Goal: Communication & Community: Ask a question

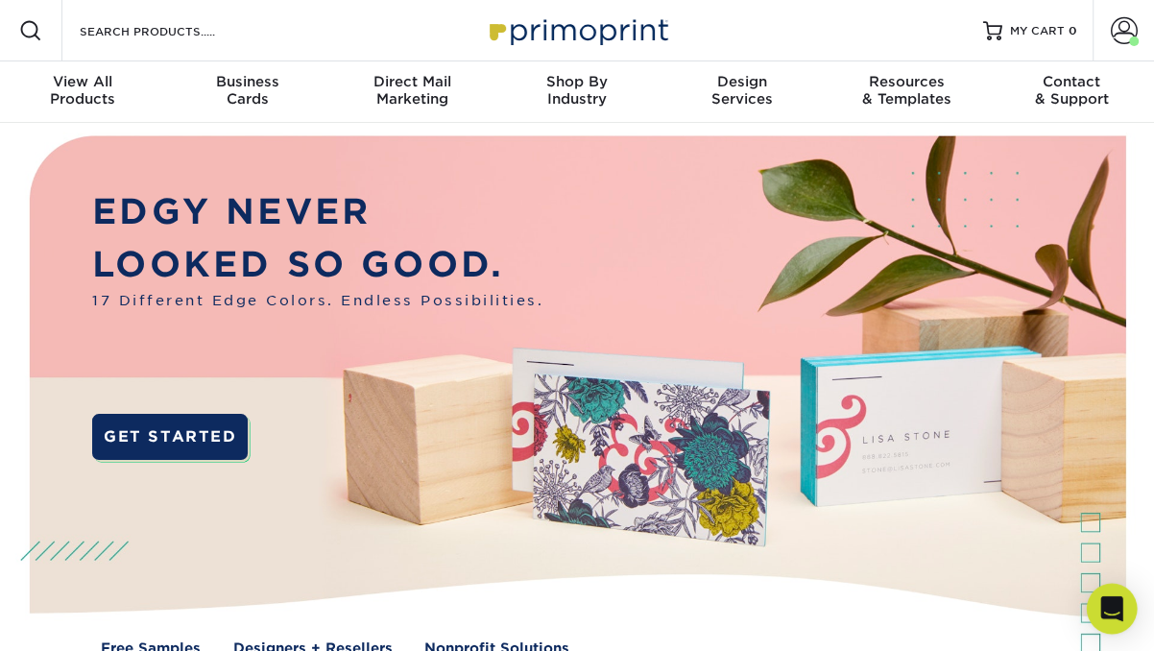
click at [1105, 608] on icon "Open Intercom Messenger" at bounding box center [1111, 608] width 22 height 25
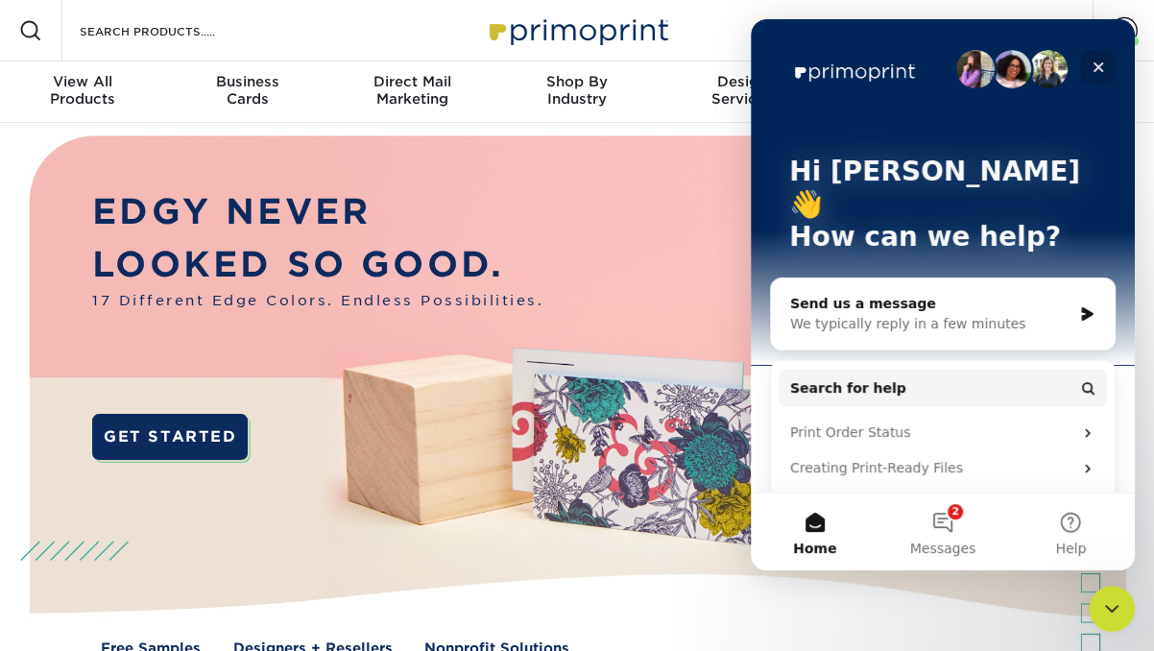
click at [1094, 64] on icon "Close" at bounding box center [1097, 67] width 15 height 15
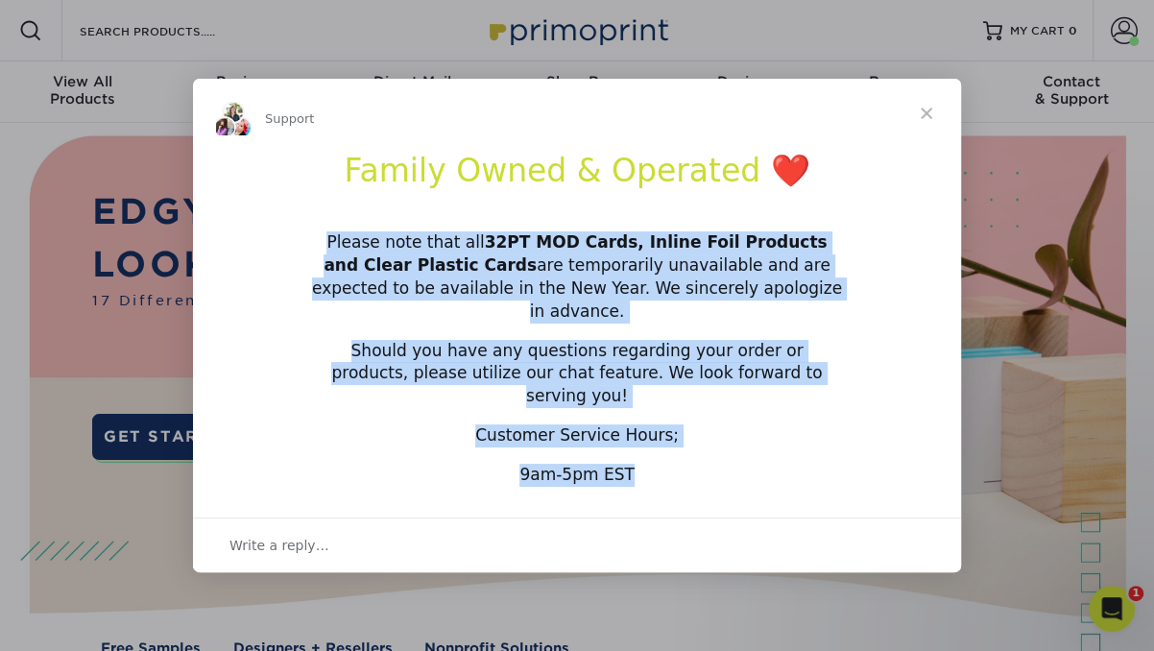
drag, startPoint x: 322, startPoint y: 268, endPoint x: 708, endPoint y: 480, distance: 440.3
click at [708, 480] on div "Support Family Owned & Operated ❤️ Please note that all 32PT MOD Cards, Inline …" at bounding box center [577, 325] width 768 height 492
copy div "Please note that all 32PT MOD Cards, Inline Foil Products and Clear Plastic Car…"
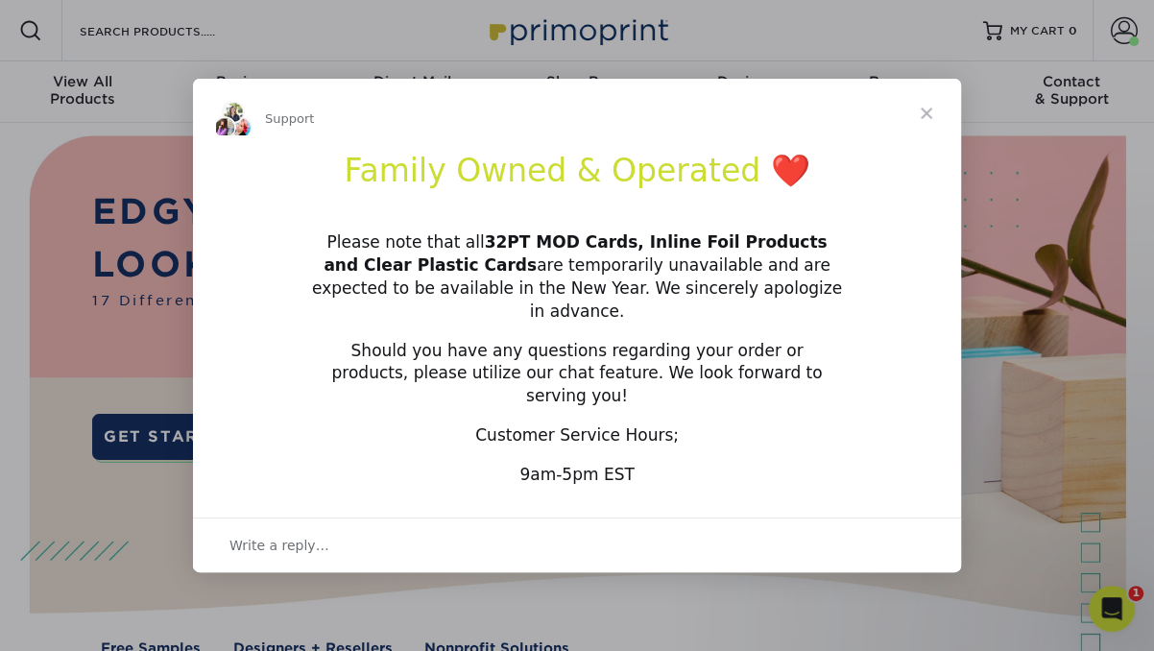
click at [896, 148] on span "Close" at bounding box center [926, 113] width 69 height 69
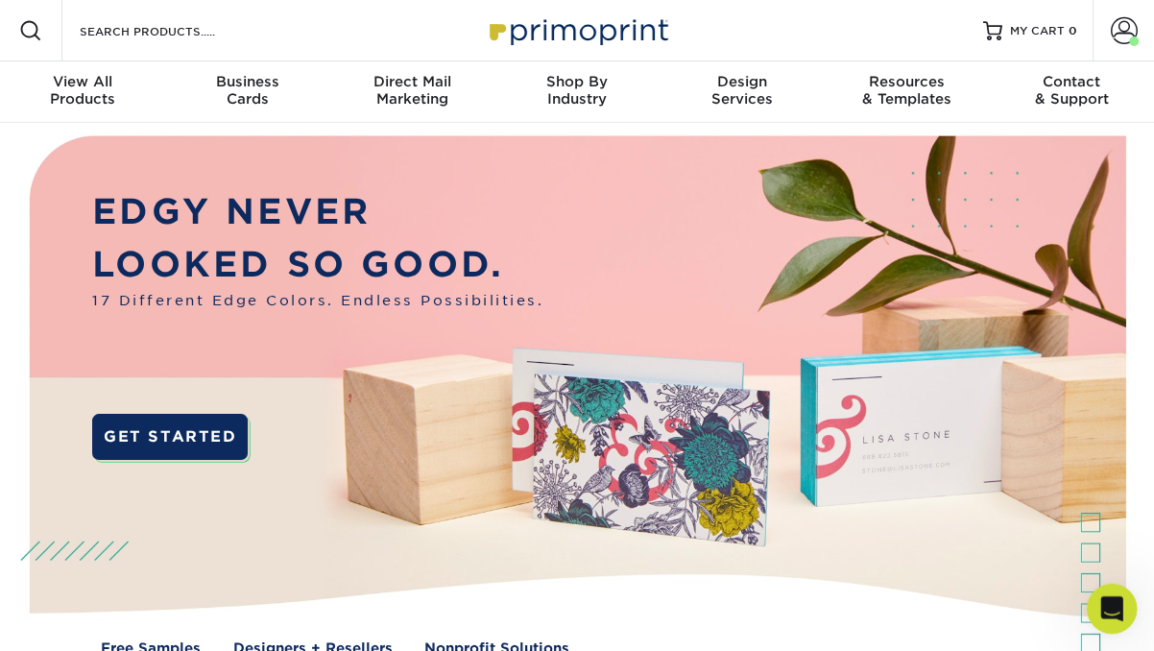
click at [1118, 592] on div "Open Intercom Messenger" at bounding box center [1108, 605] width 63 height 63
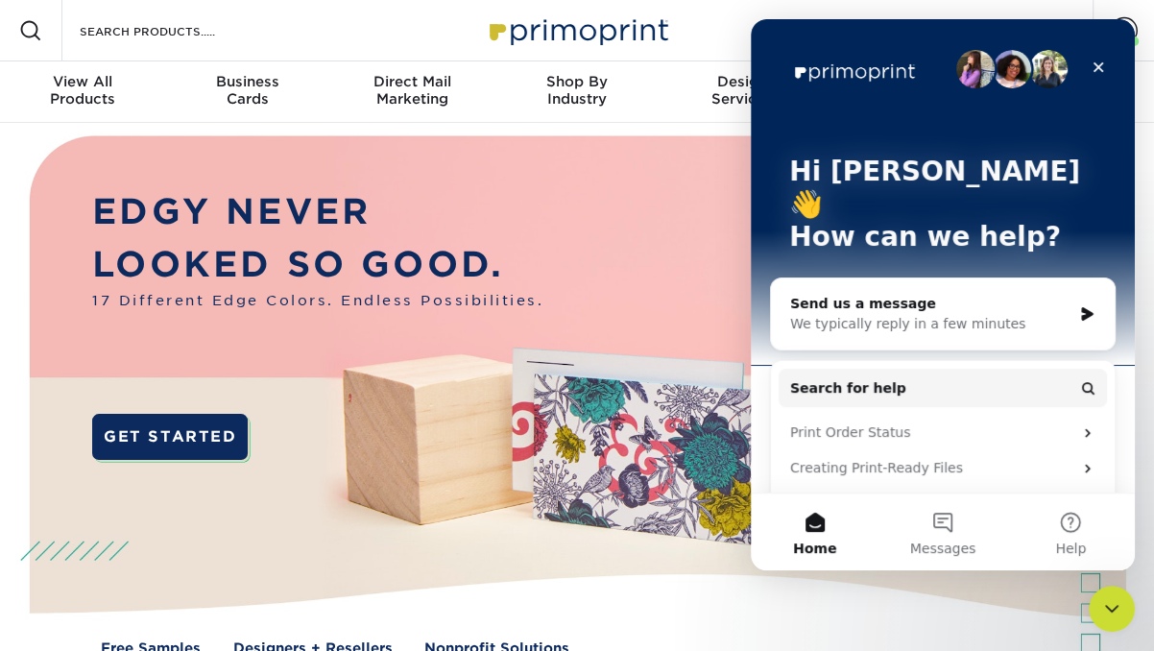
click at [900, 314] on div "We typically reply in a few minutes" at bounding box center [930, 324] width 281 height 20
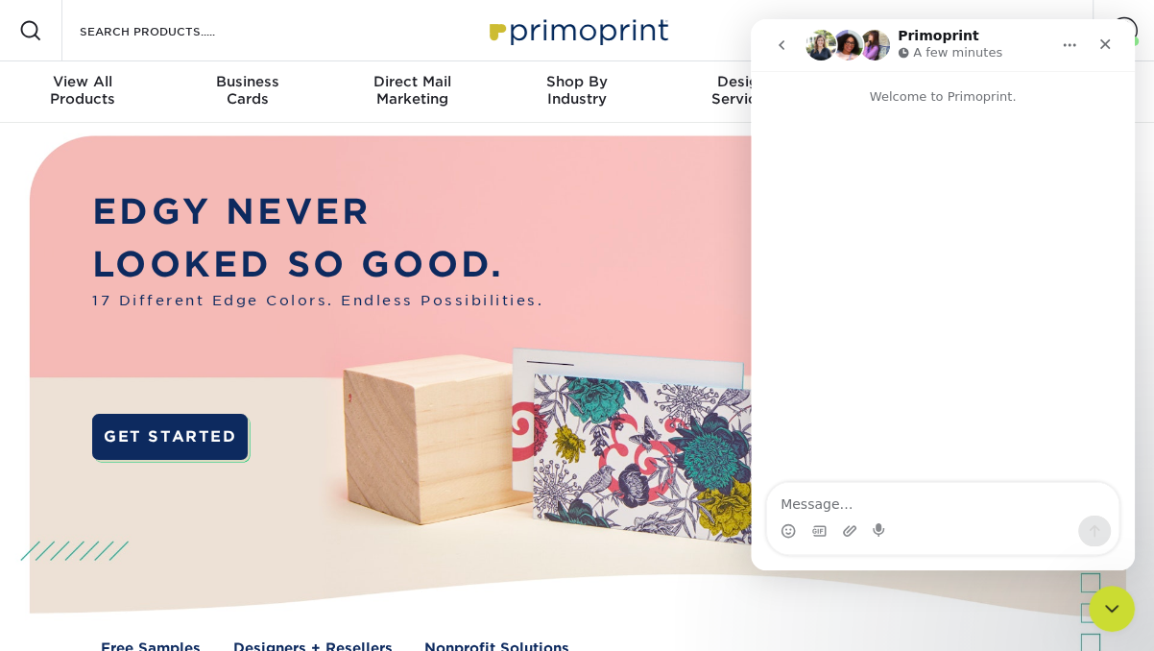
type textarea "i"
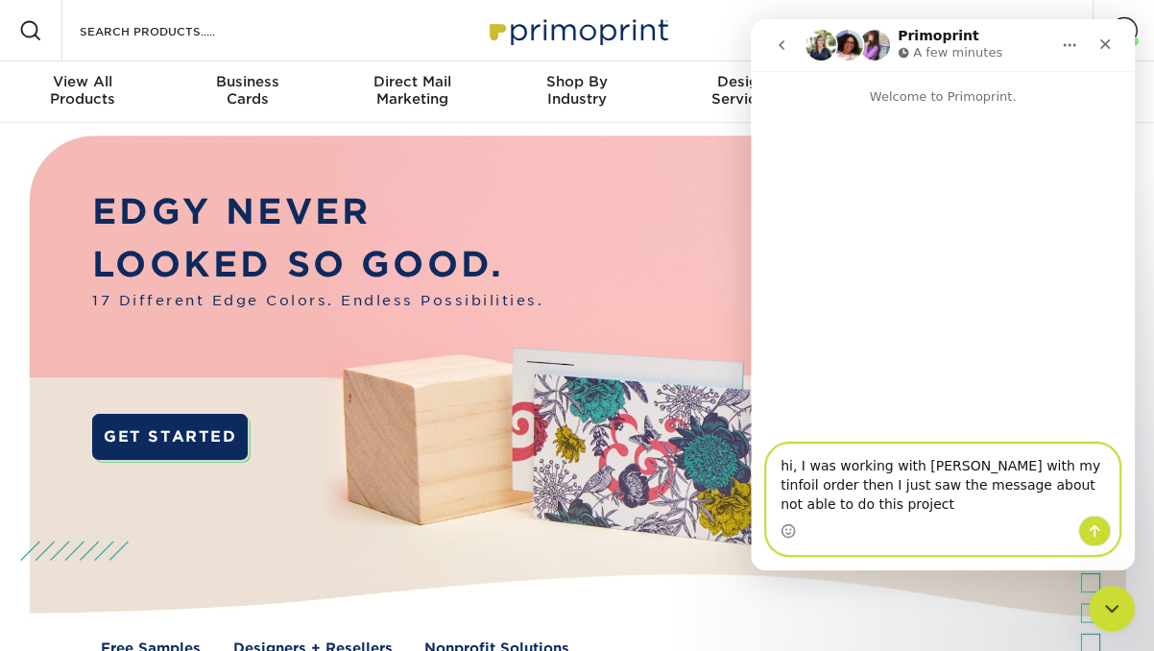
click at [1004, 483] on textarea "hi, I was working with [PERSON_NAME] with my tinfoil order then I just saw the …" at bounding box center [942, 479] width 351 height 71
type textarea "hi, I was working with [PERSON_NAME] with my infoil order then I just saw the m…"
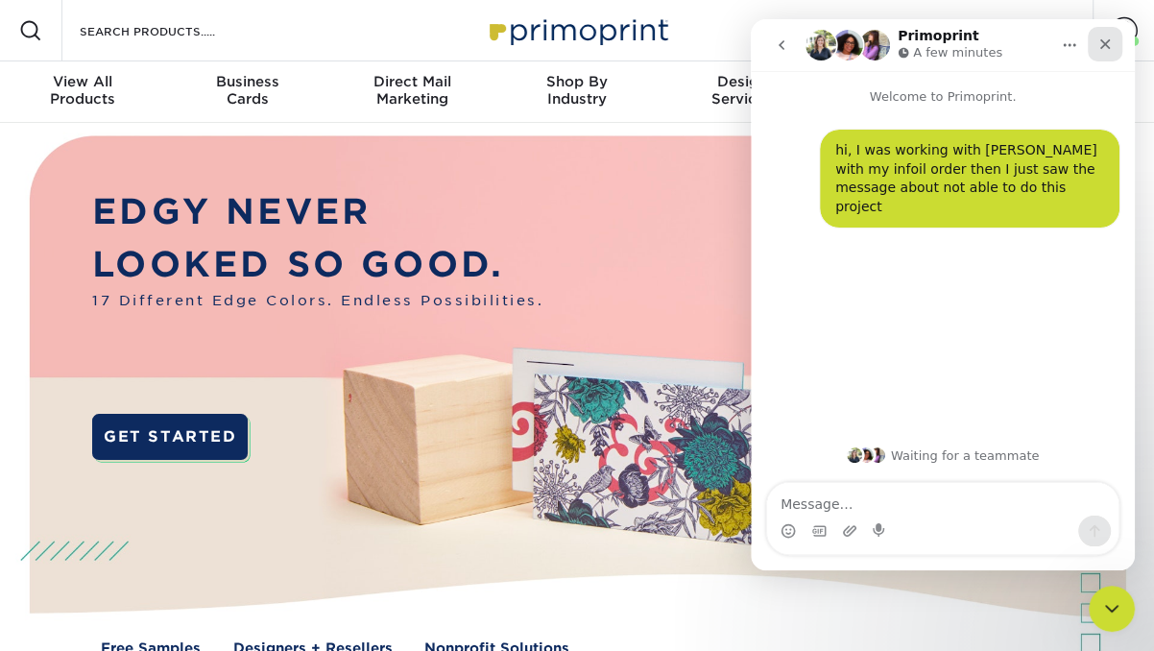
click at [1096, 51] on div "Close" at bounding box center [1104, 44] width 35 height 35
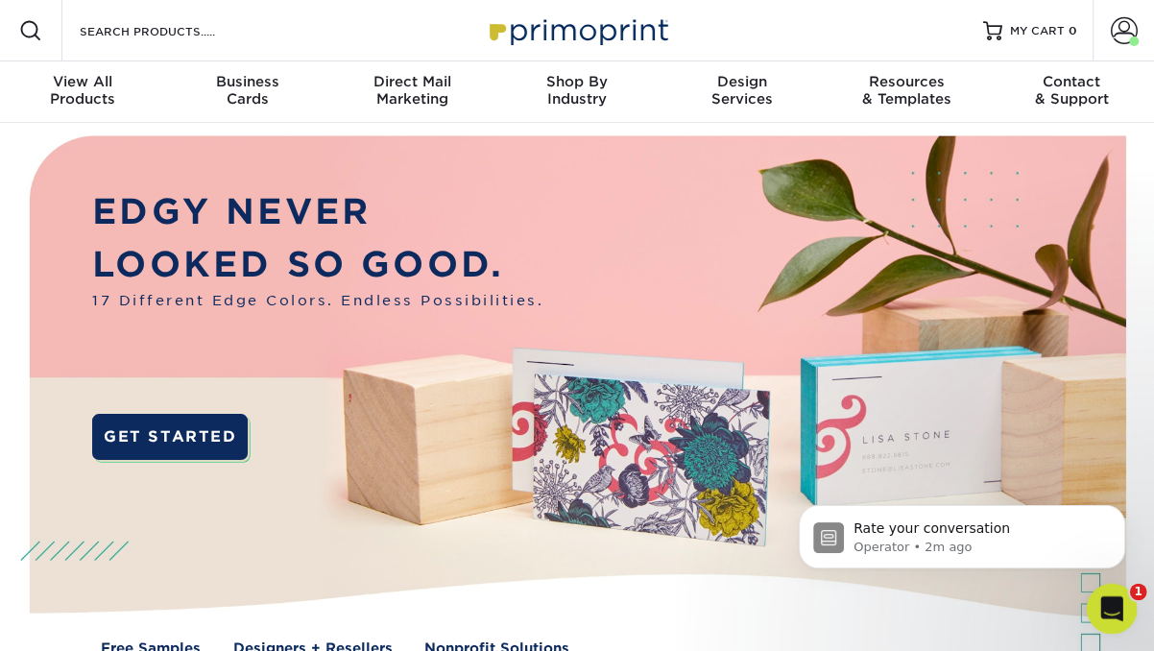
click at [1109, 601] on icon "Open Intercom Messenger" at bounding box center [1109, 606] width 32 height 32
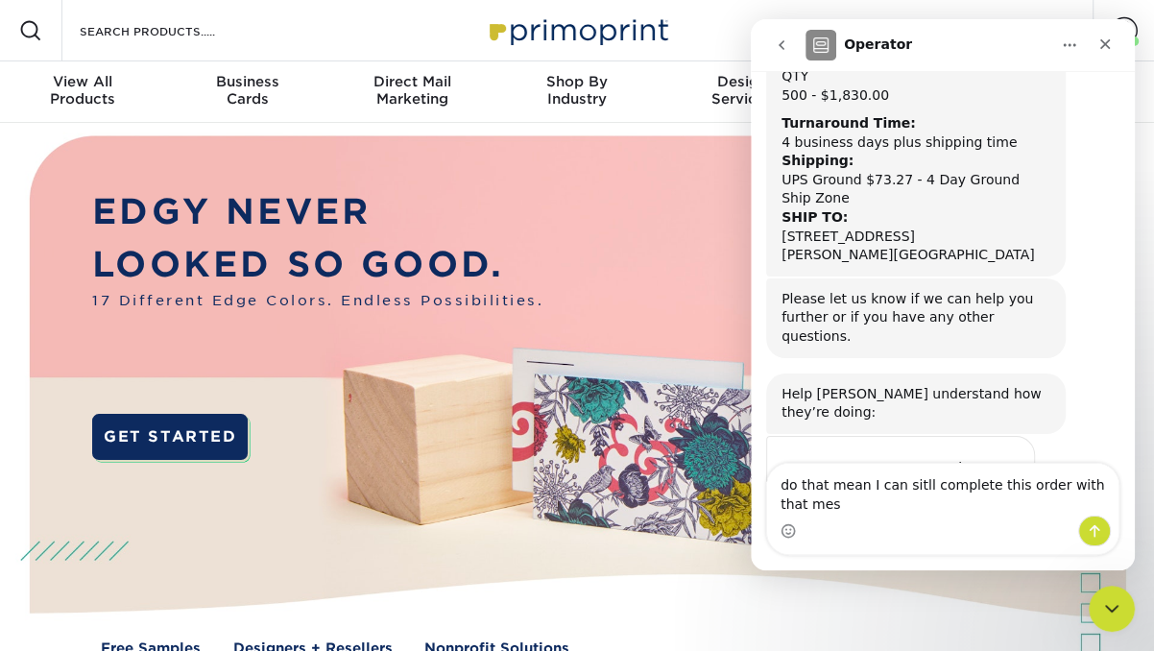
scroll to position [483, 0]
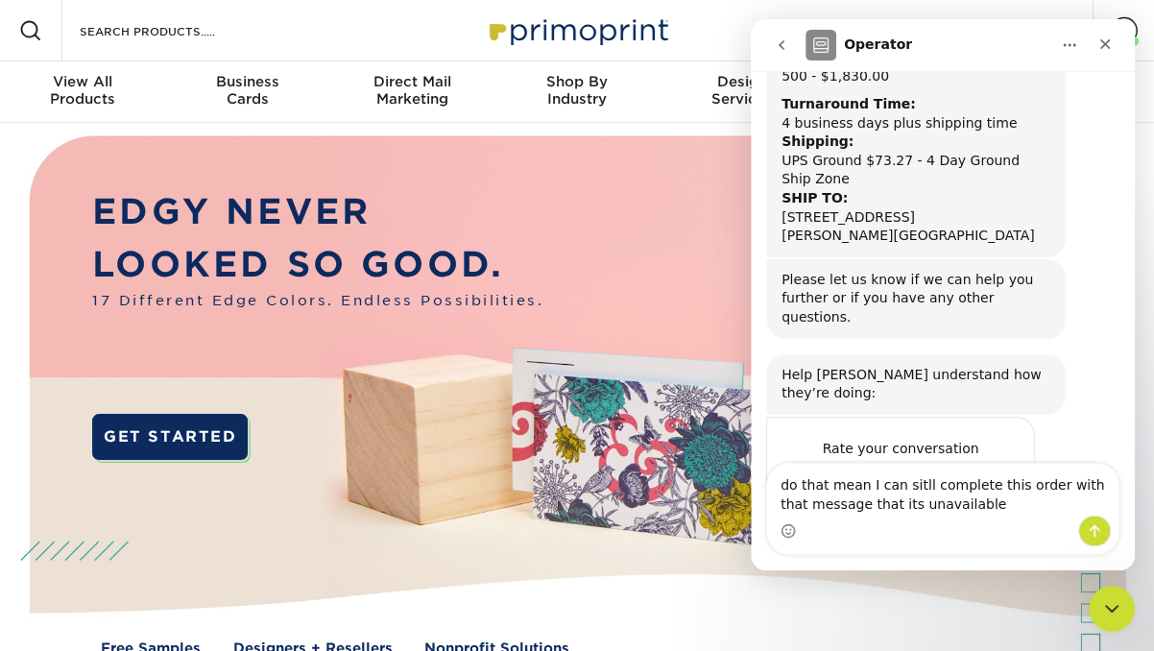
type textarea "do that mean I can sitll complete this order with that message that its unavail…"
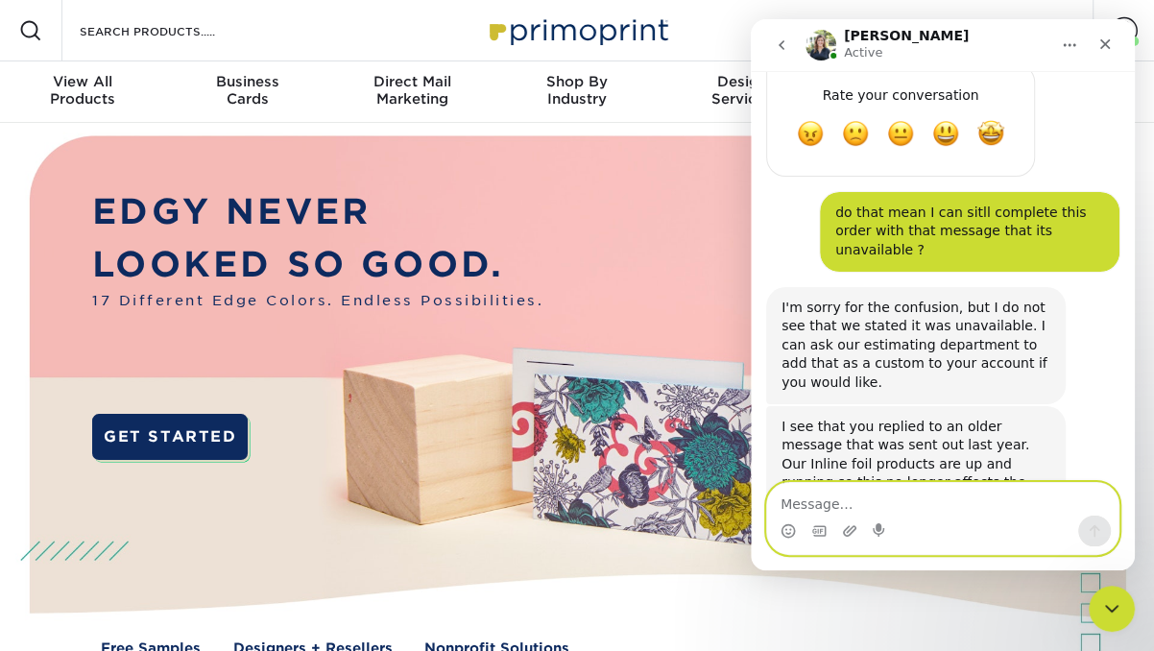
scroll to position [921, 0]
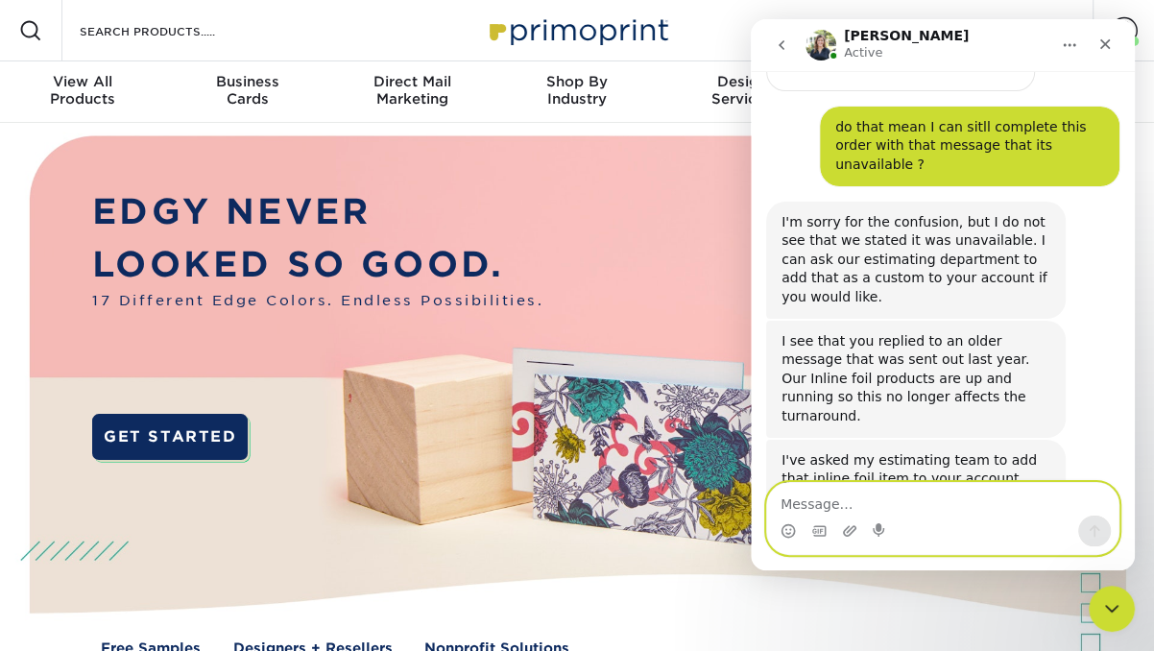
paste textarea "Please note that all 32PT MOD Cards, Inline Foil Products and Clear Plastic Car…"
type textarea "Please note that all 32PT MOD Cards, Inline Foil Products and Clear Plastic Car…"
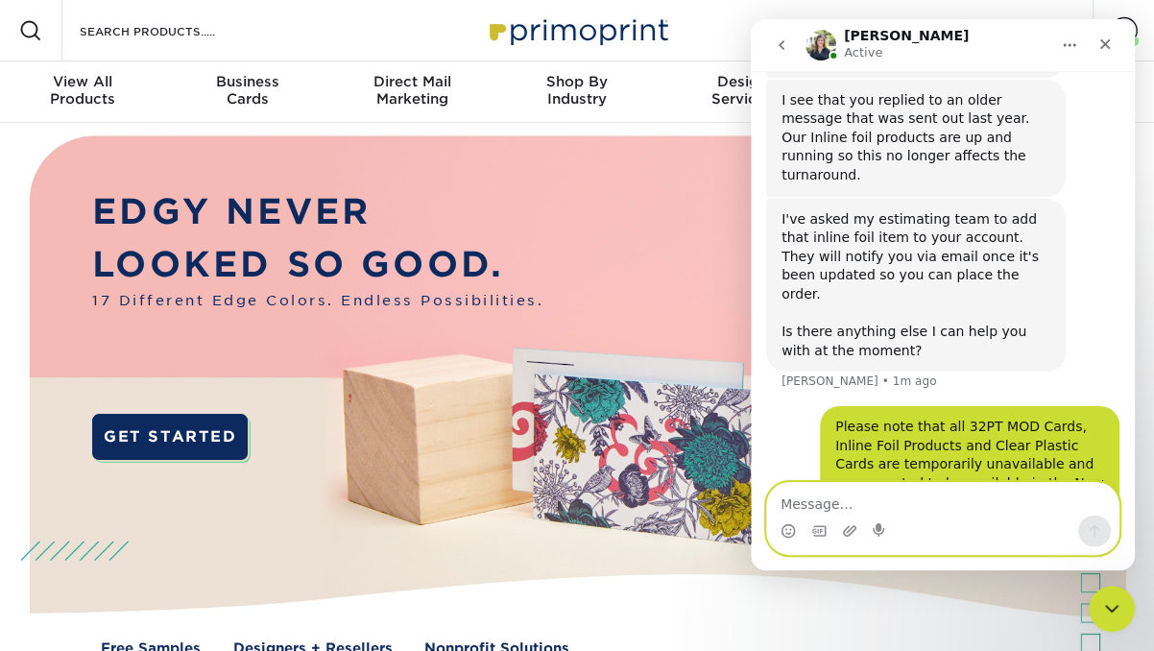
scroll to position [1161, 0]
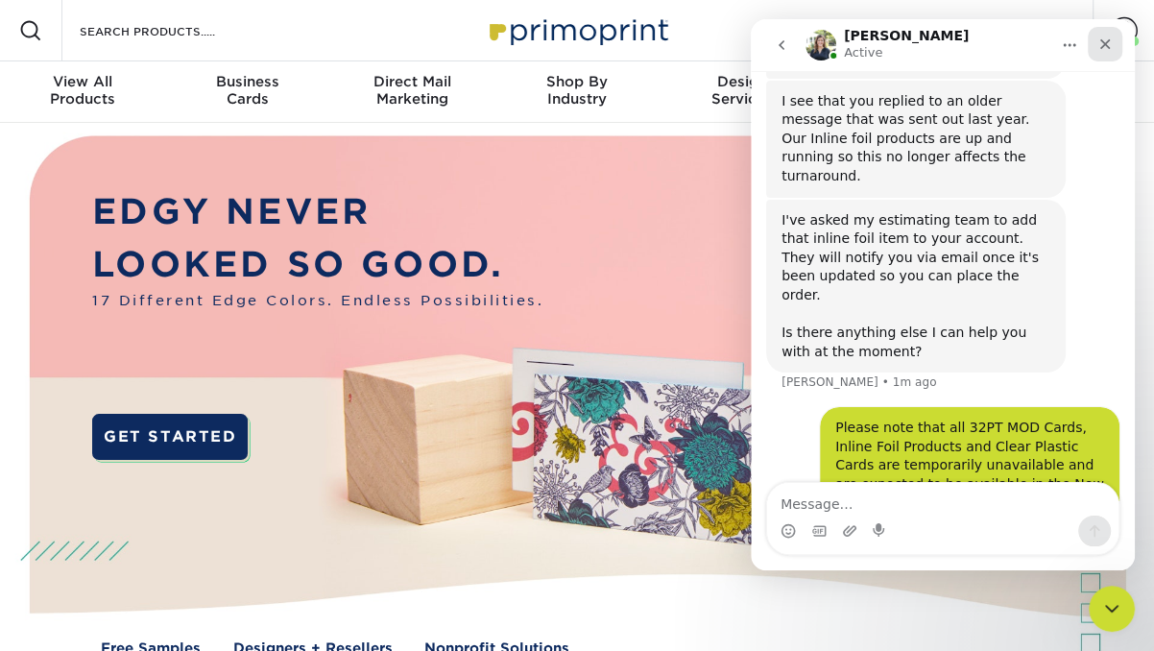
click at [1110, 44] on icon "Close" at bounding box center [1104, 43] width 15 height 15
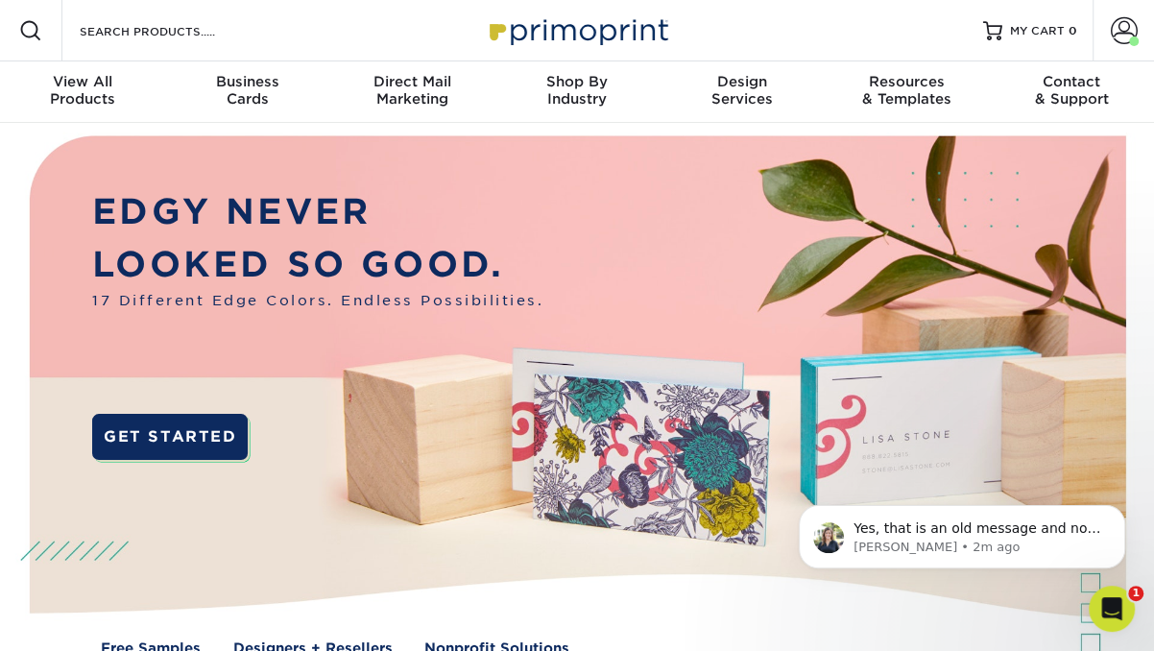
scroll to position [0, 0]
click at [1130, 598] on div "Open Intercom Messenger" at bounding box center [1108, 605] width 63 height 63
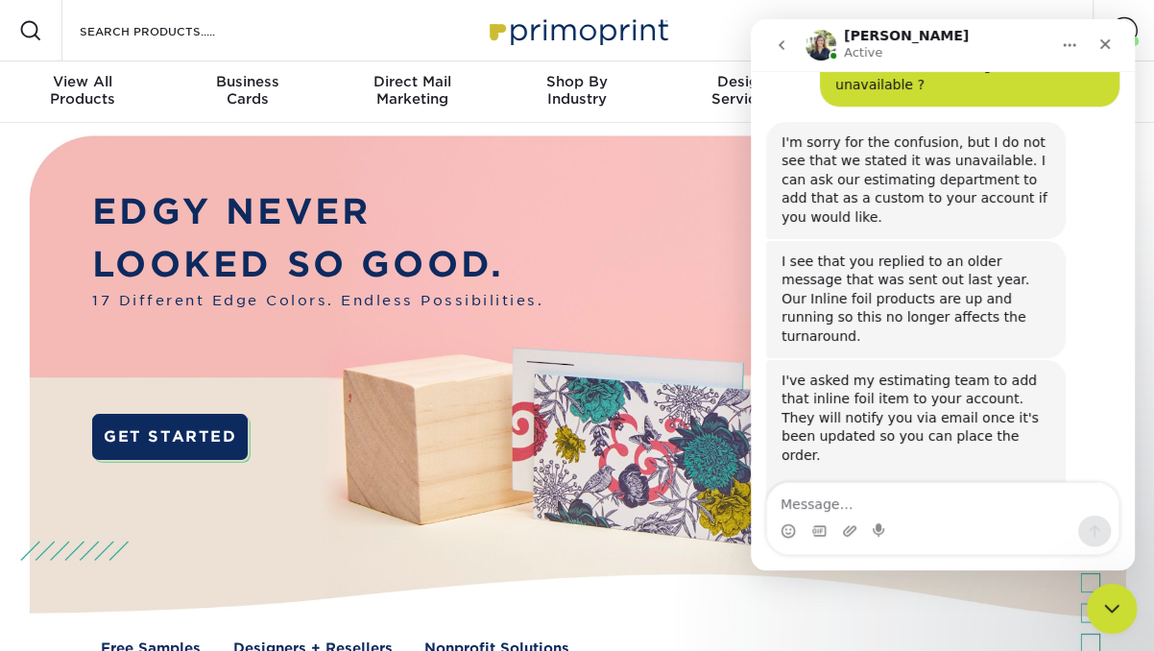
scroll to position [1269, 0]
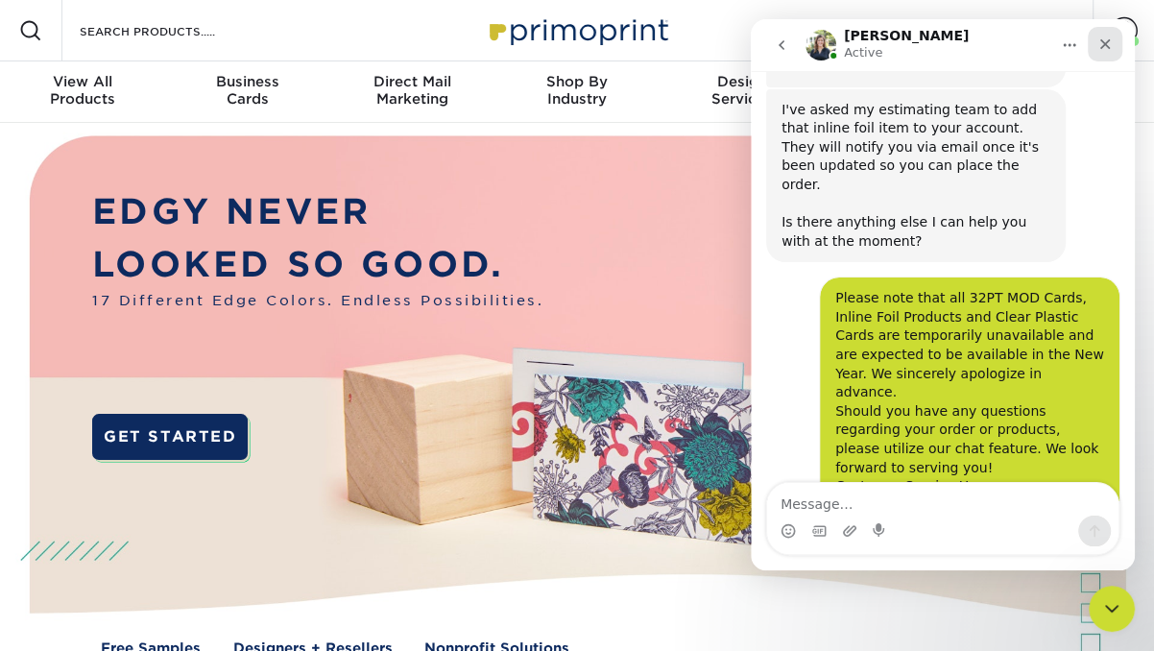
click at [1107, 45] on icon "Close" at bounding box center [1105, 44] width 11 height 11
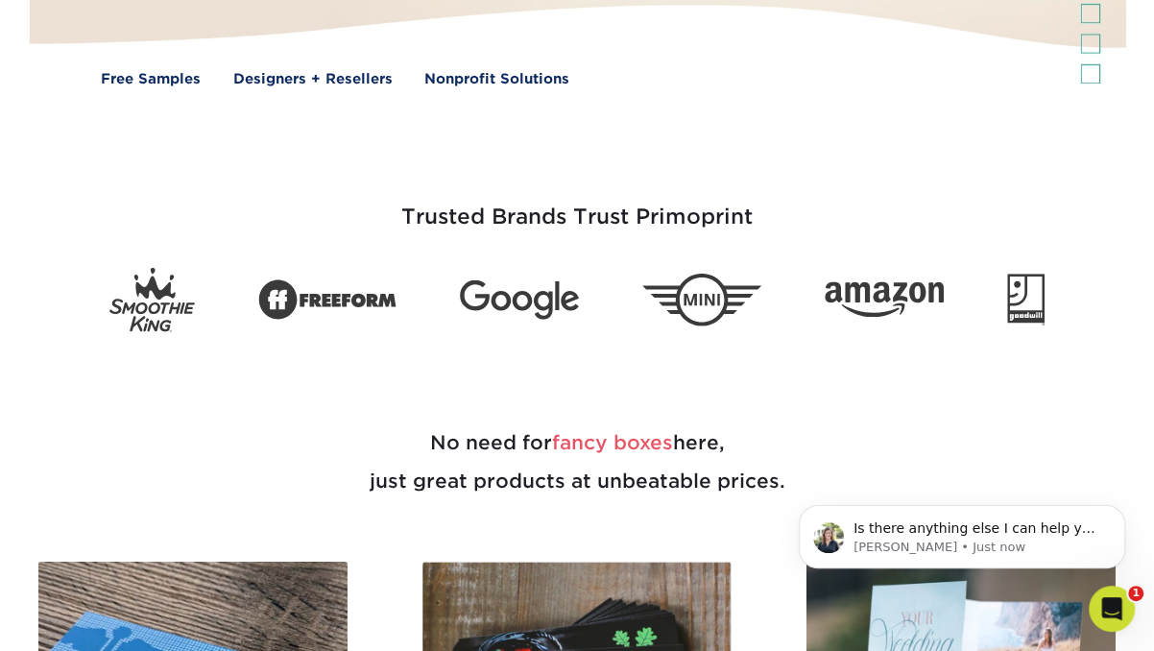
scroll to position [0, 0]
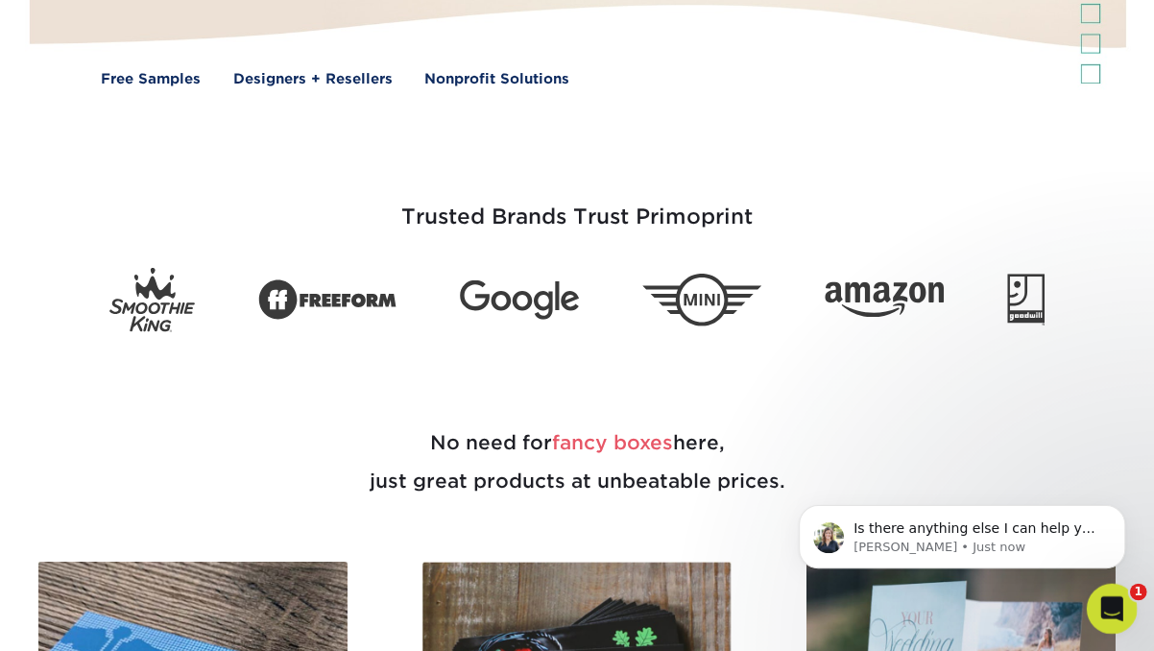
click at [1091, 611] on div "Open Intercom Messenger" at bounding box center [1108, 605] width 63 height 63
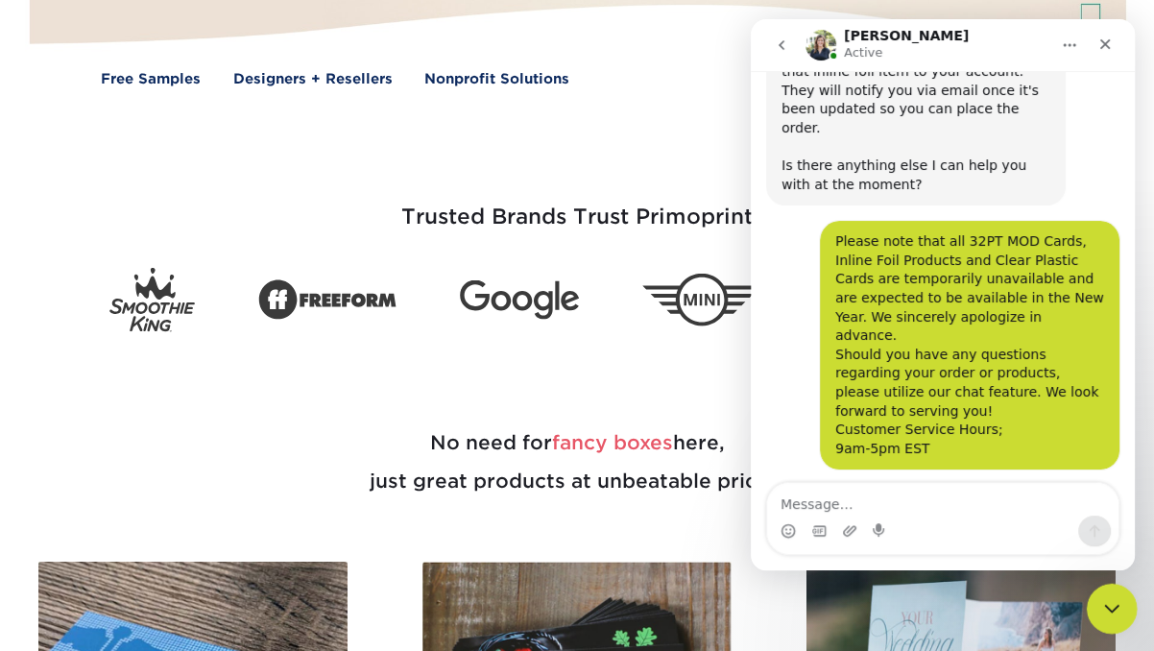
scroll to position [4, 0]
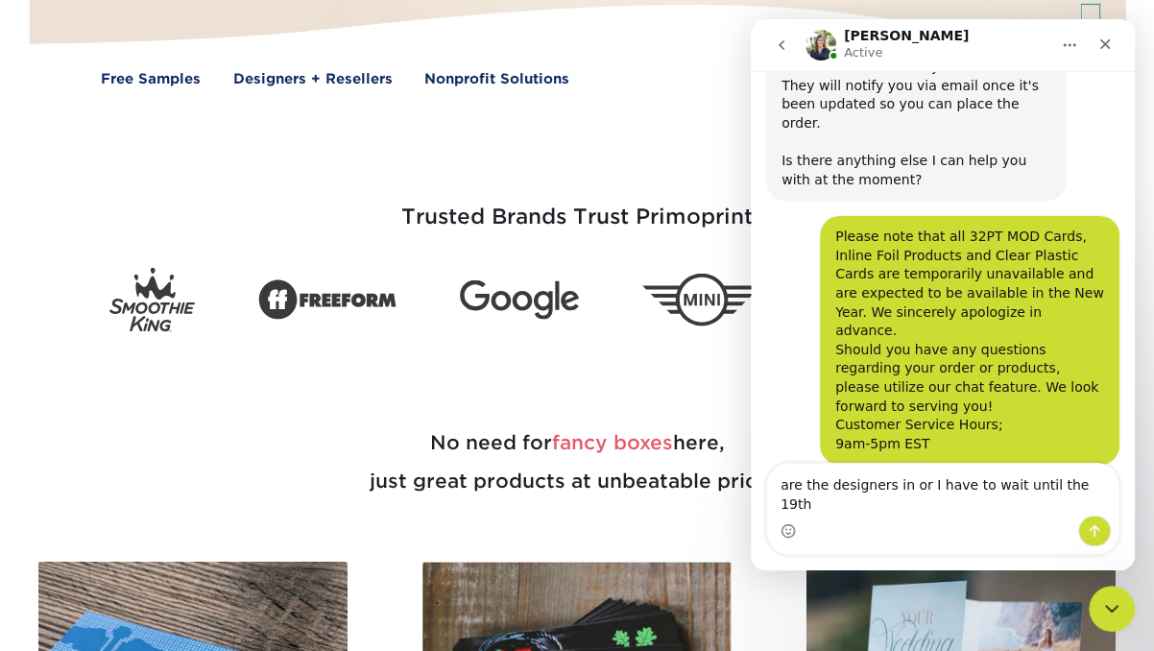
type textarea "are the designers in or I have to wait until the 19th?"
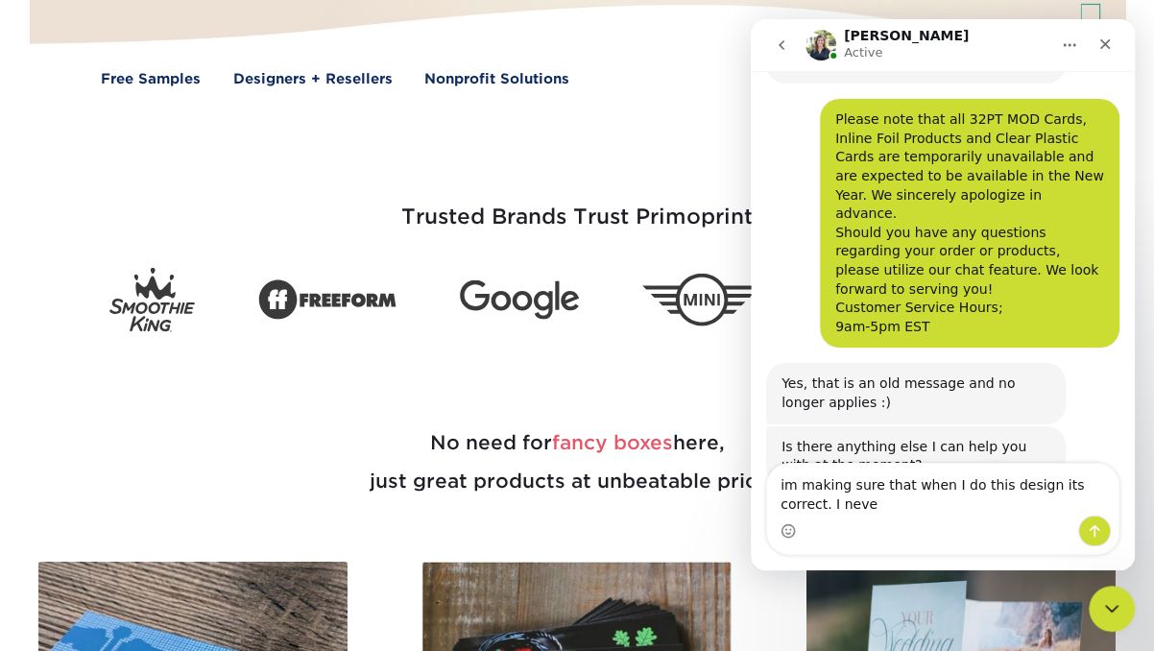
scroll to position [1467, 0]
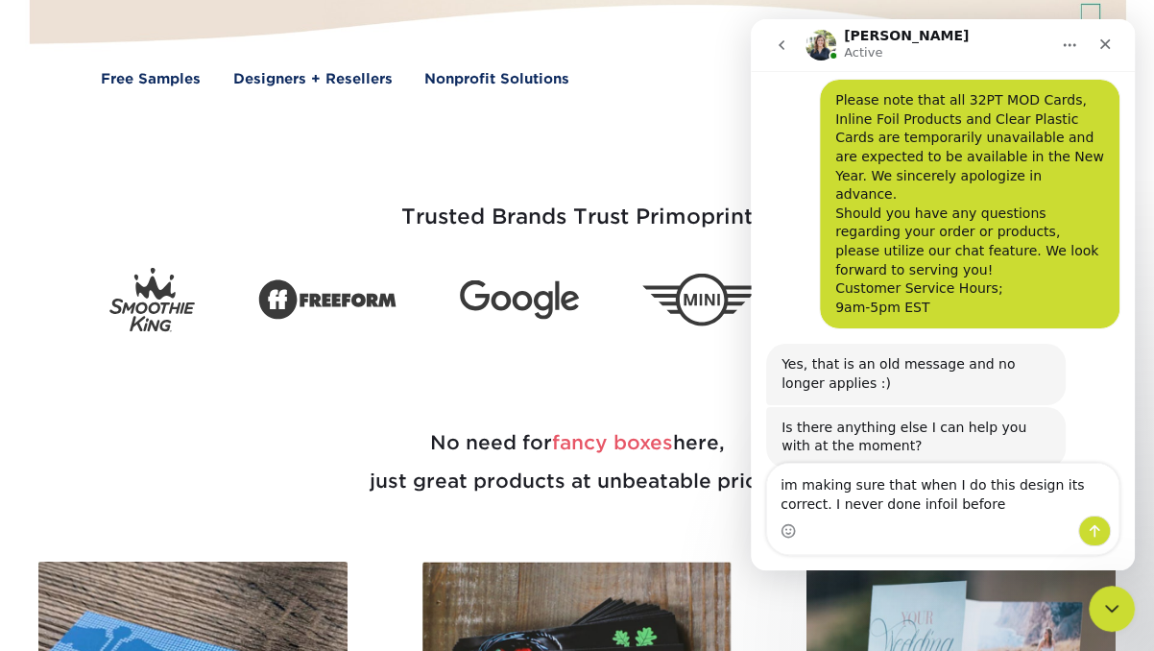
type textarea "im making sure that when I do this design its correct. I never done infoil befo…"
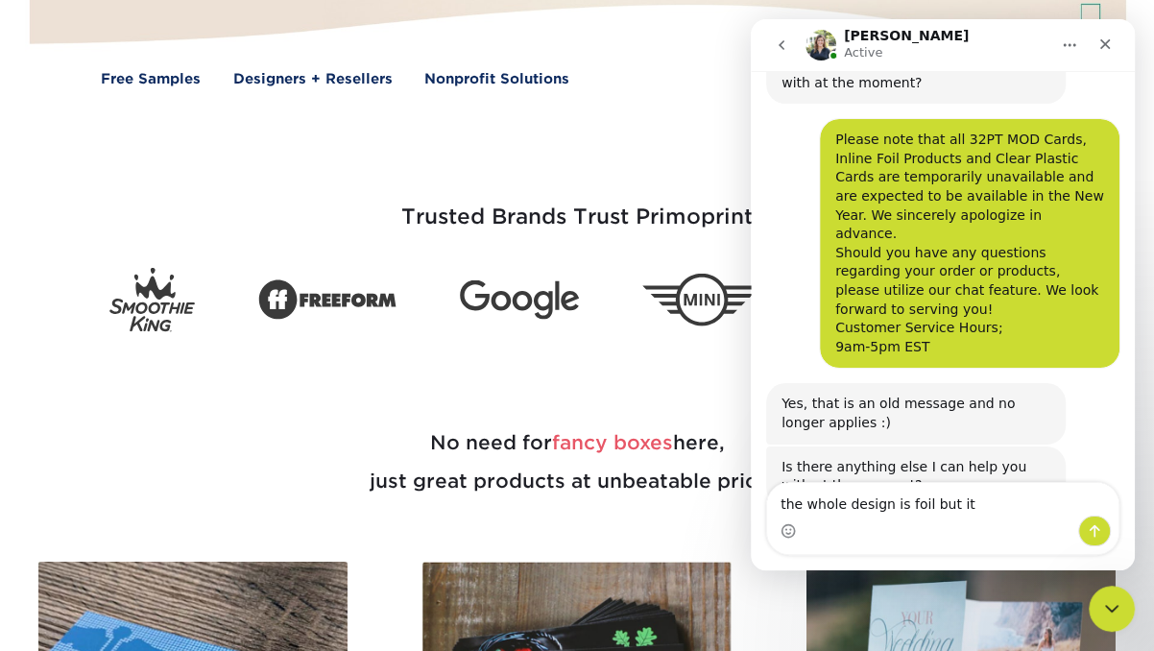
scroll to position [1510, 0]
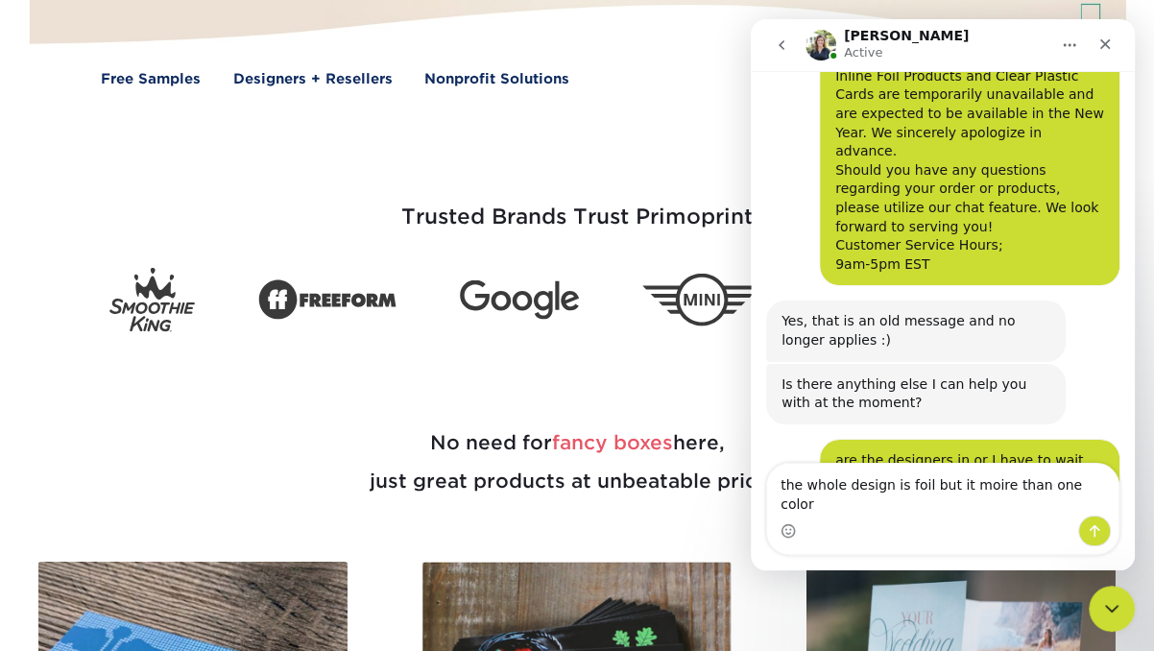
click at [979, 505] on textarea "the whole design is foil but it moire than one color" at bounding box center [942, 490] width 351 height 52
type textarea "the whole design is foil but it more than one color"
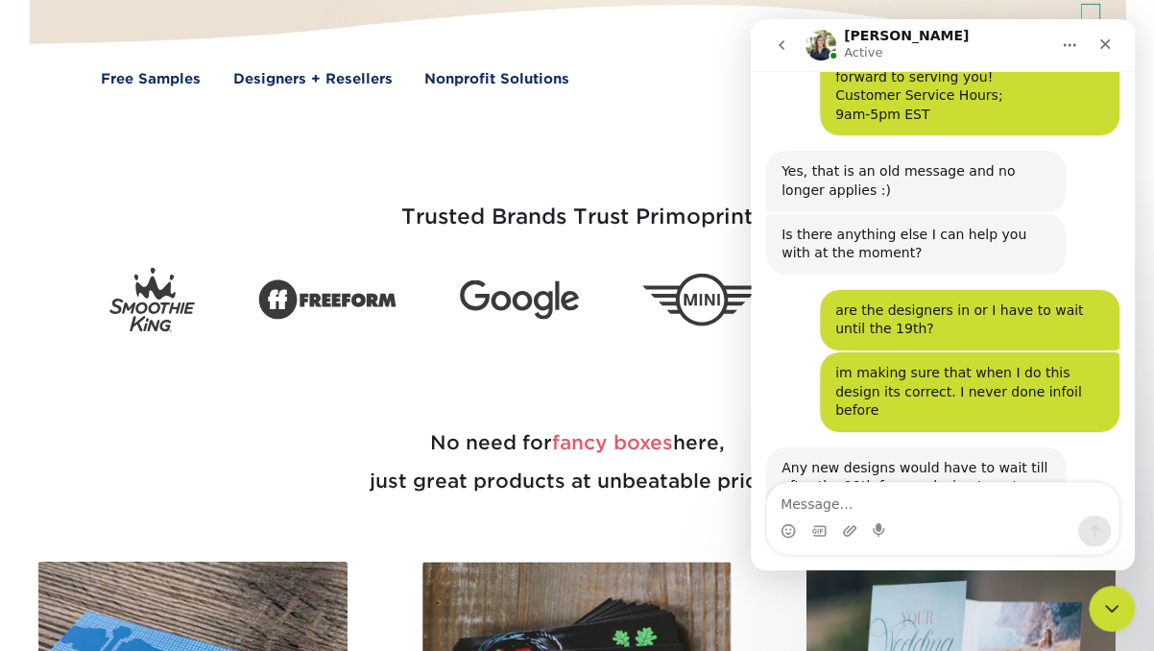
scroll to position [1659, 0]
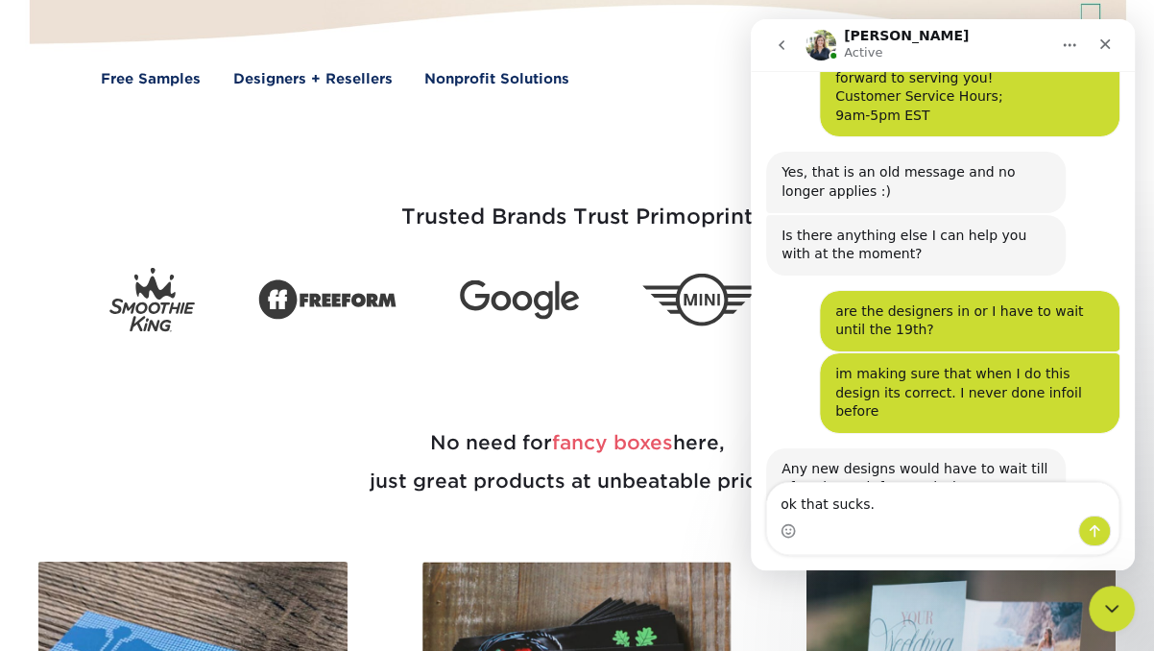
type textarea "ok that sucks."
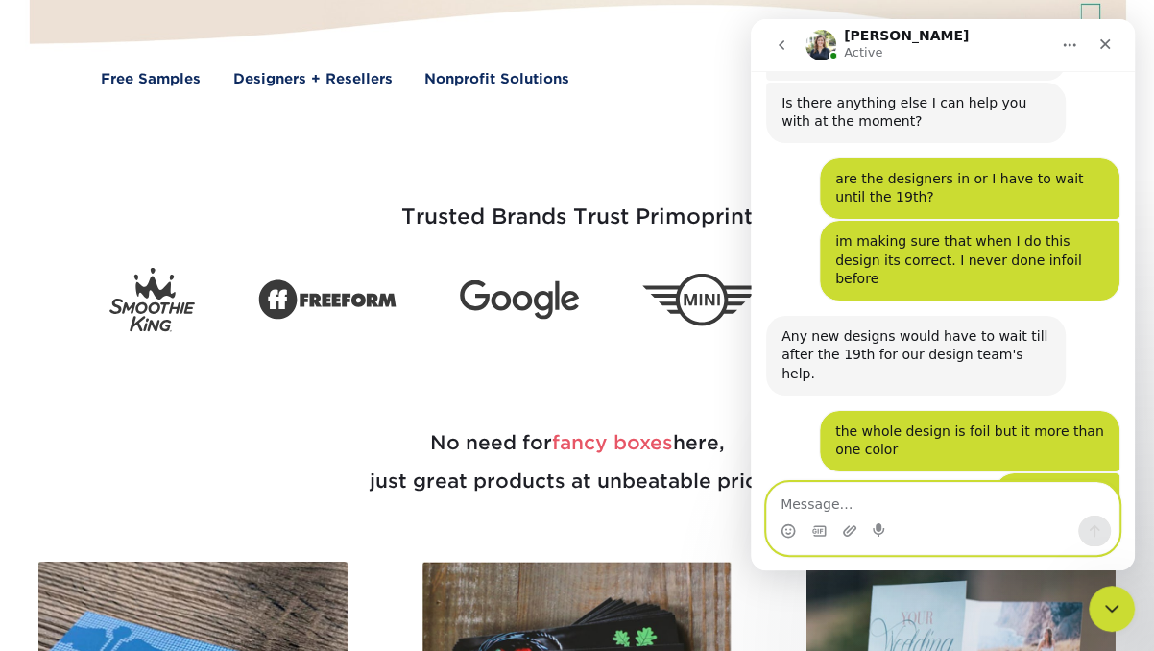
scroll to position [1795, 0]
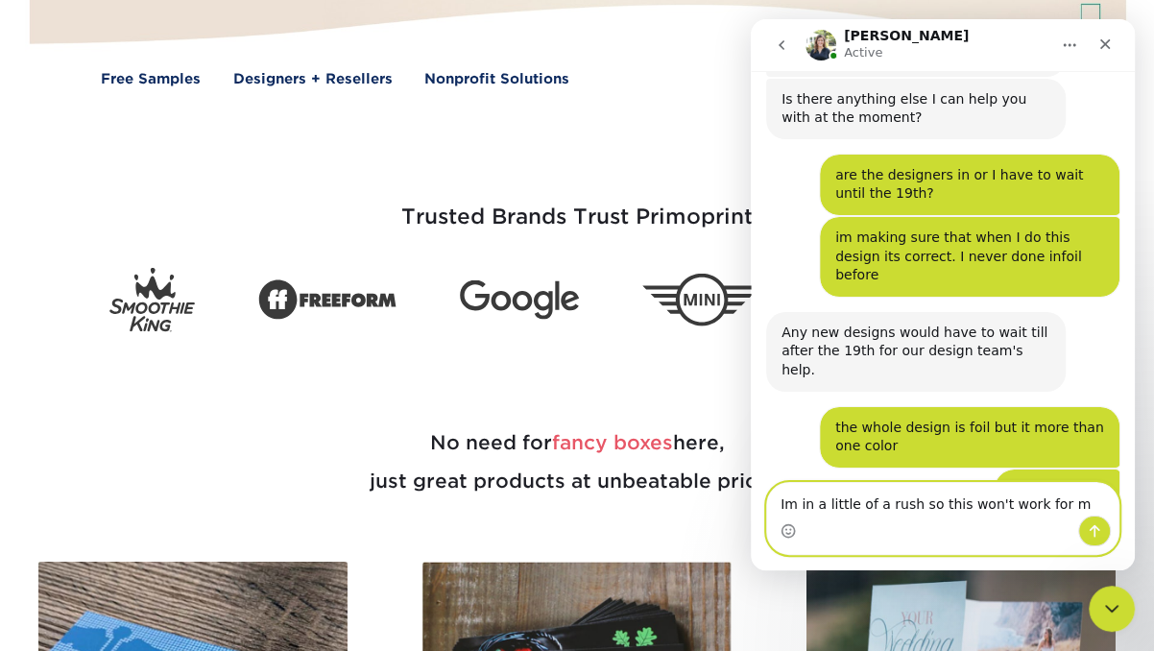
type textarea "Im in a little of a rush so this won't work for me"
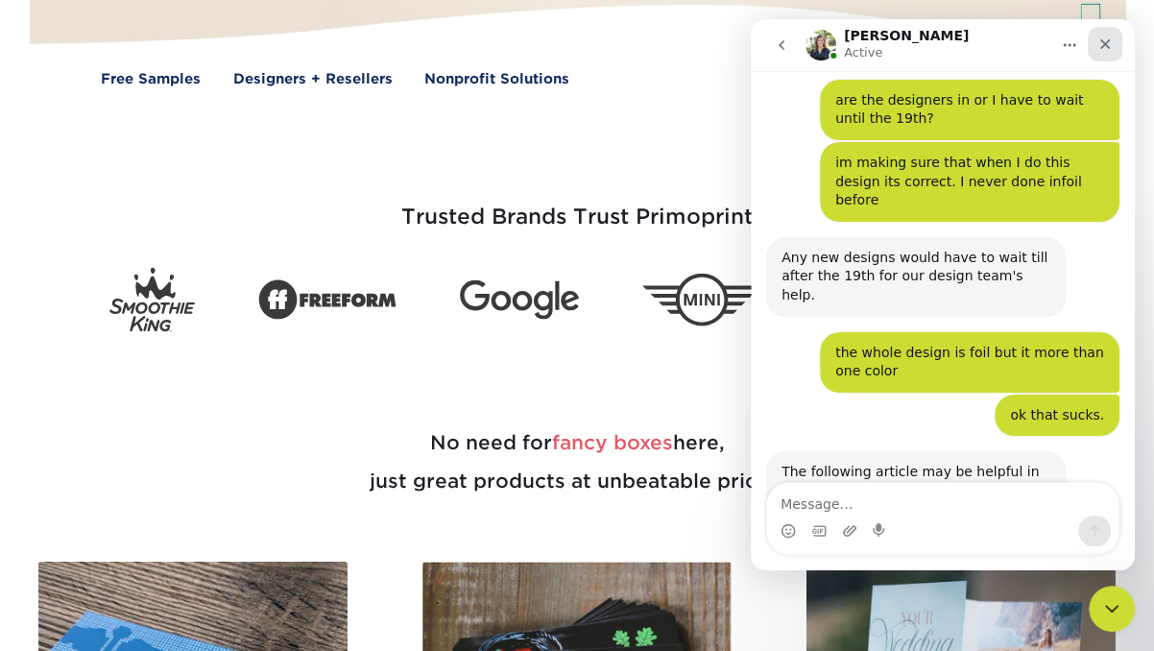
drag, startPoint x: 1100, startPoint y: 48, endPoint x: 1848, endPoint y: 60, distance: 747.8
click at [1100, 48] on icon "Close" at bounding box center [1105, 44] width 11 height 11
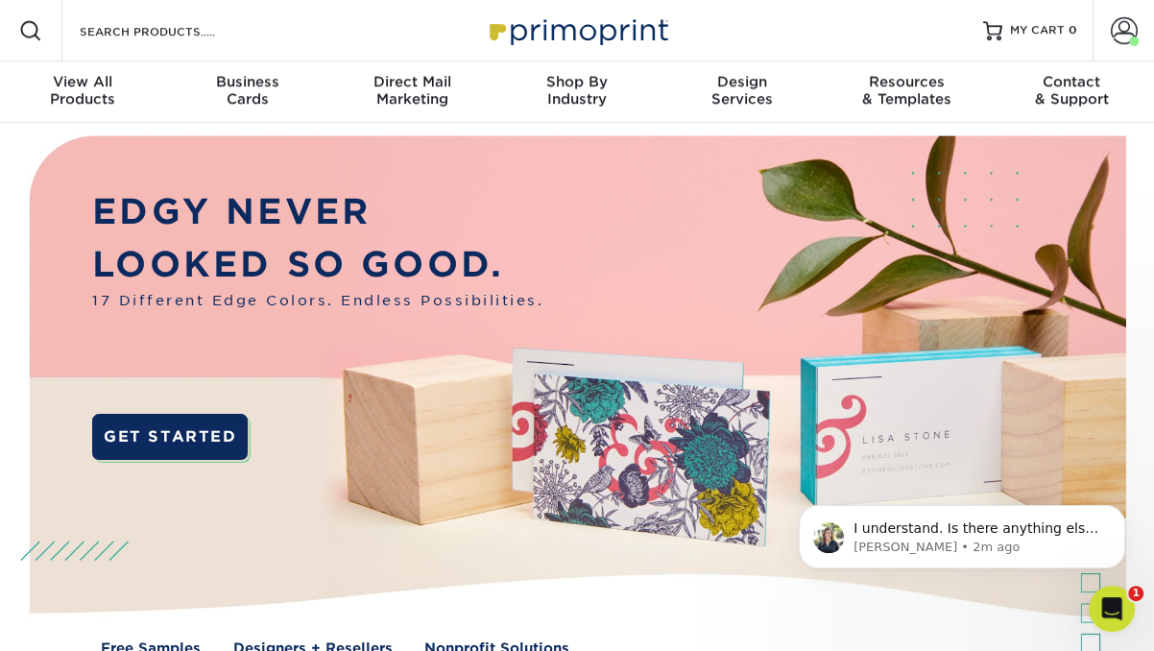
scroll to position [0, 0]
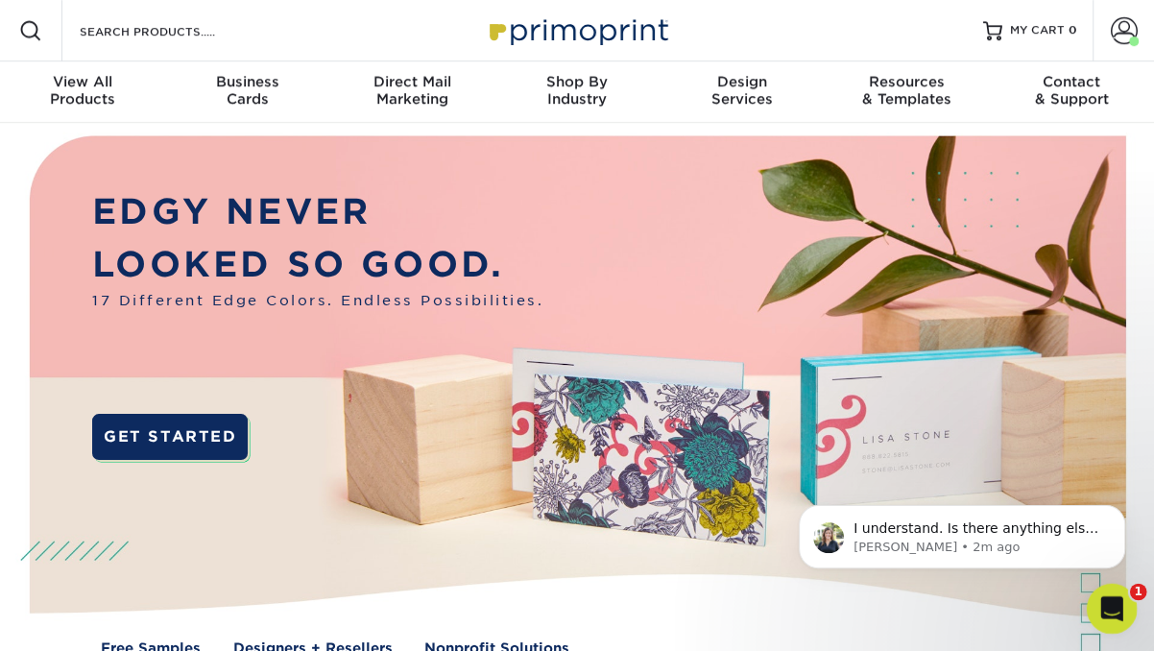
click at [1133, 617] on div "1" at bounding box center [1111, 609] width 51 height 51
click at [1117, 611] on icon "Open Intercom Messenger" at bounding box center [1109, 606] width 32 height 32
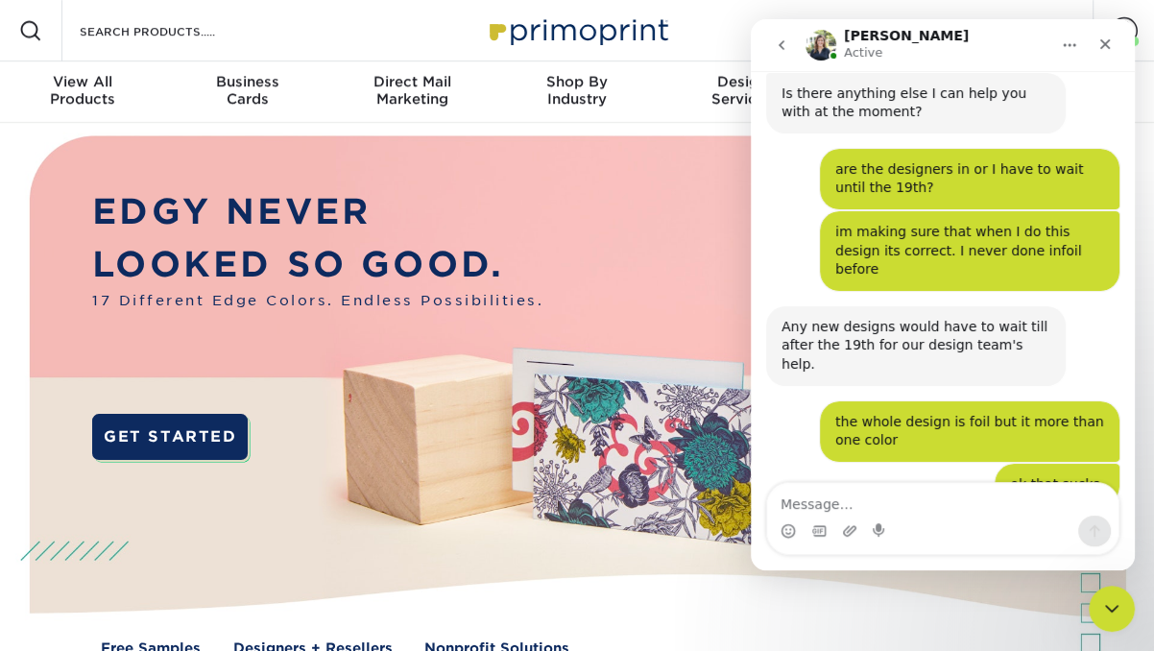
scroll to position [1977, 0]
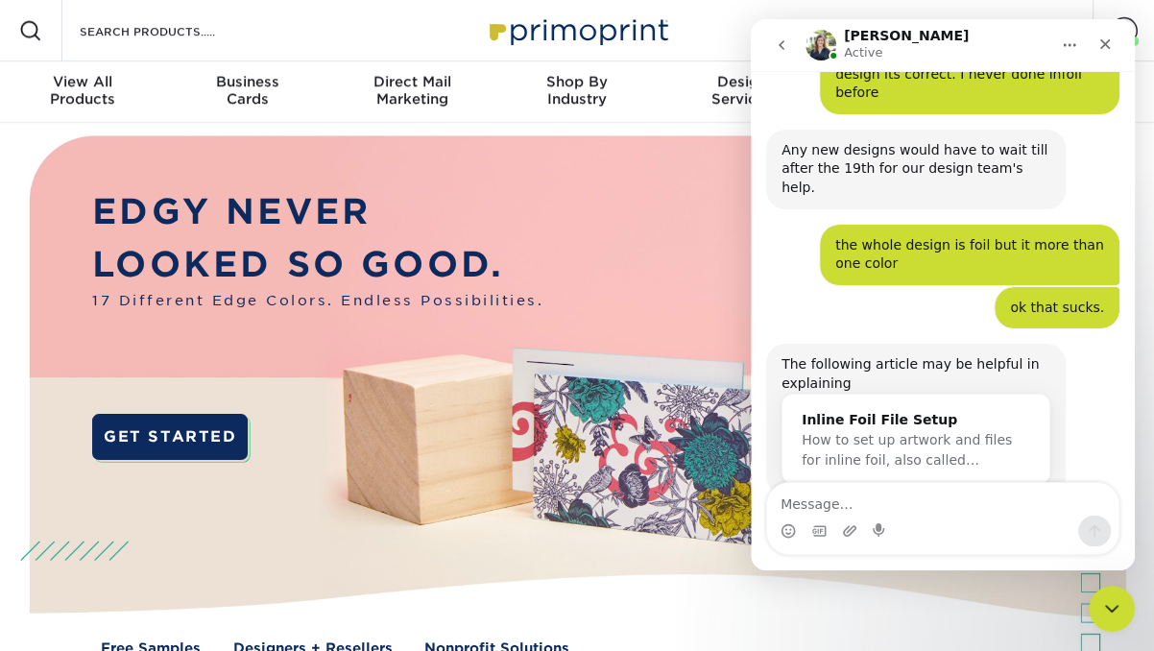
click at [910, 497] on textarea "Message…" at bounding box center [942, 499] width 351 height 33
type textarea "no thank you."
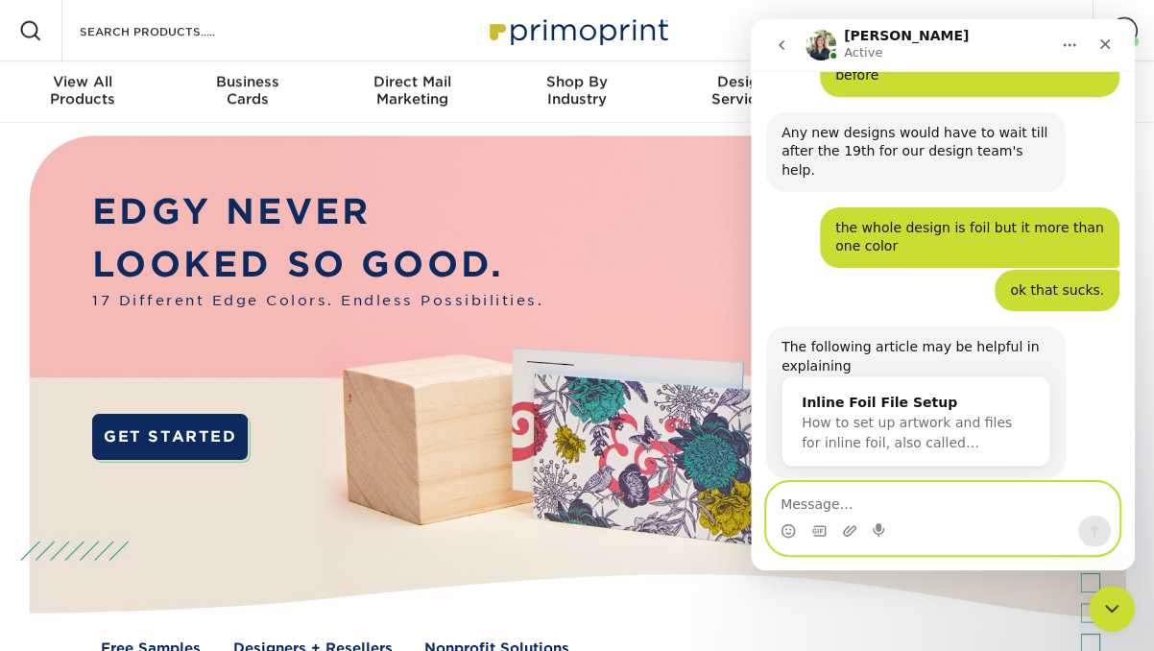
scroll to position [2059, 0]
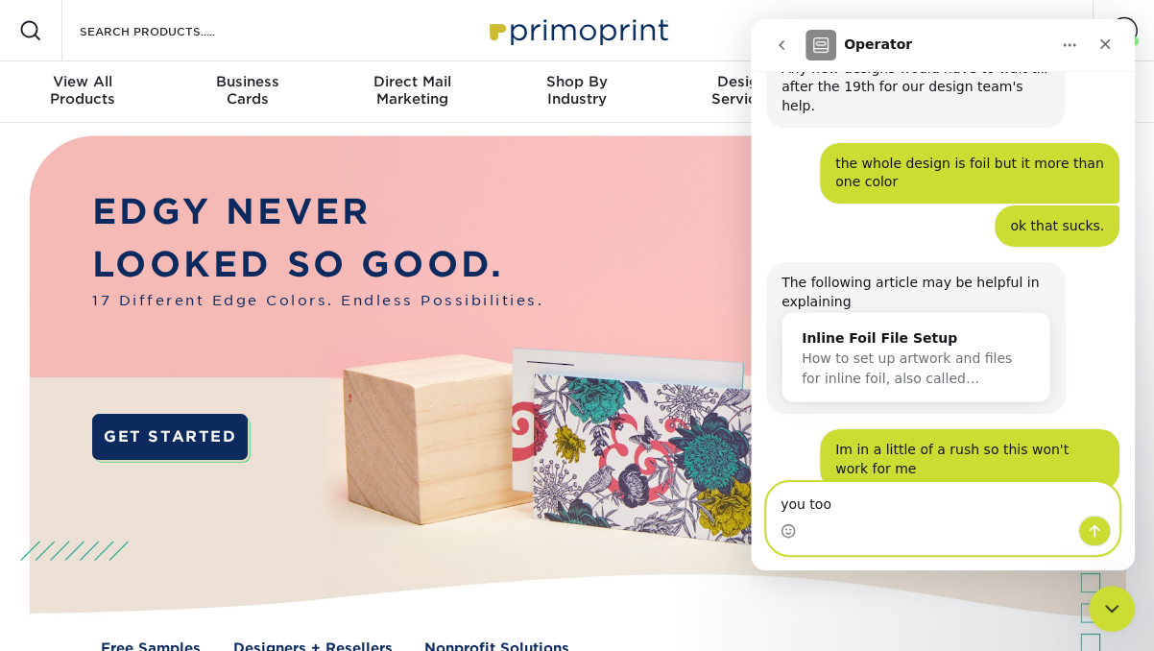
type textarea "you too"
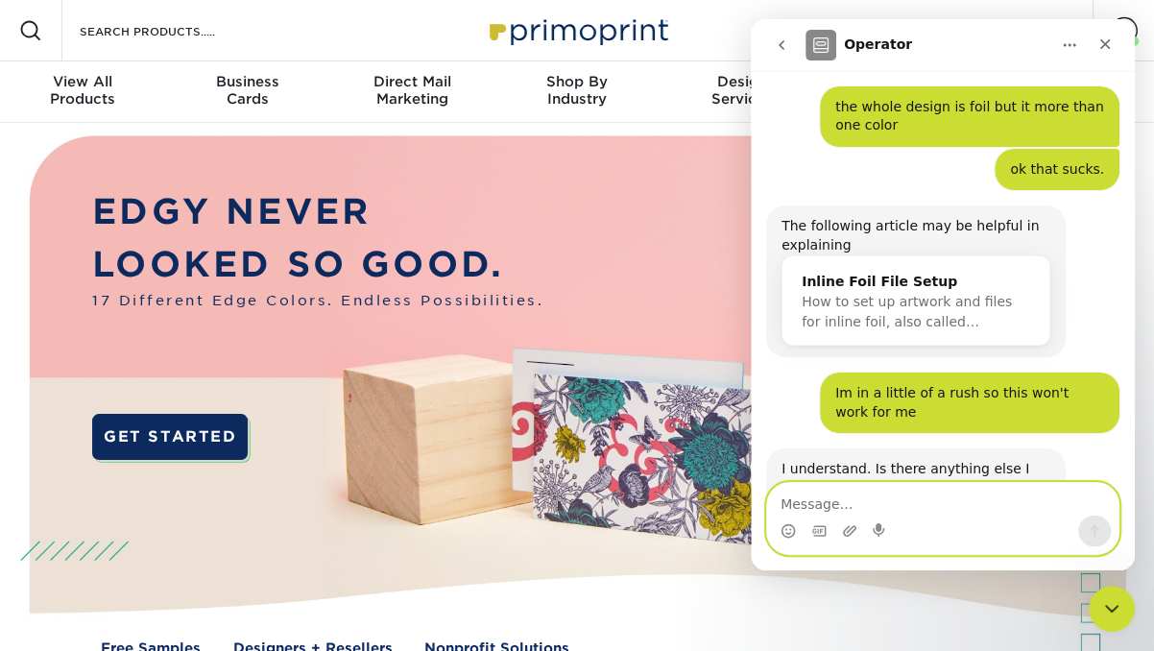
scroll to position [2114, 0]
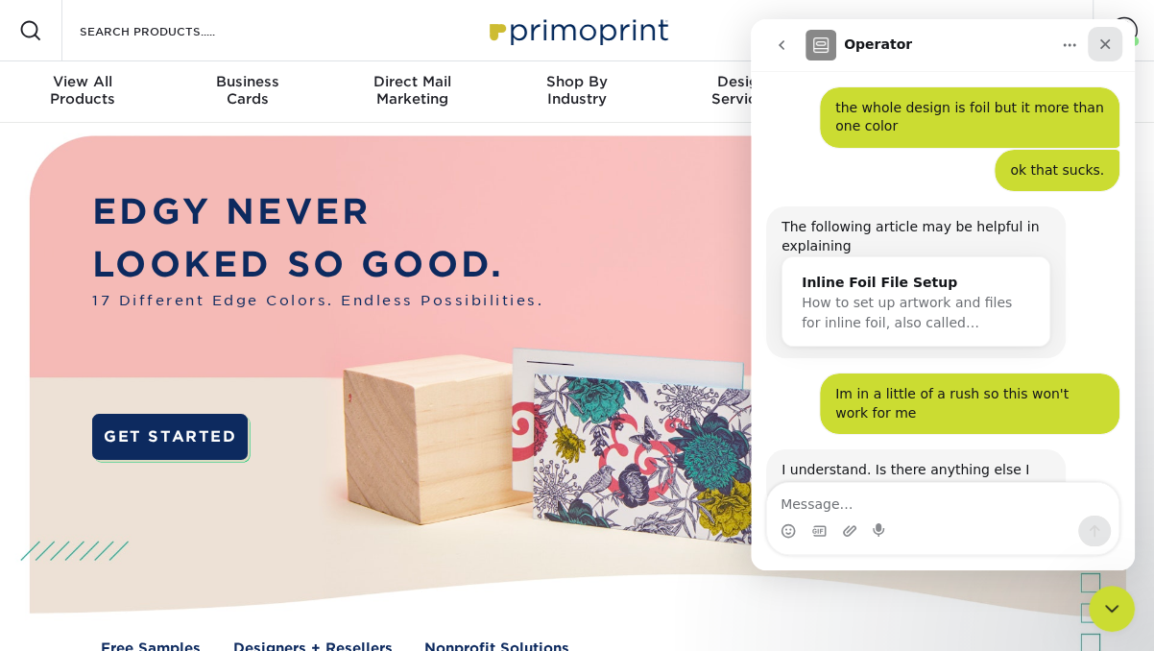
click at [1102, 38] on icon "Close" at bounding box center [1104, 43] width 15 height 15
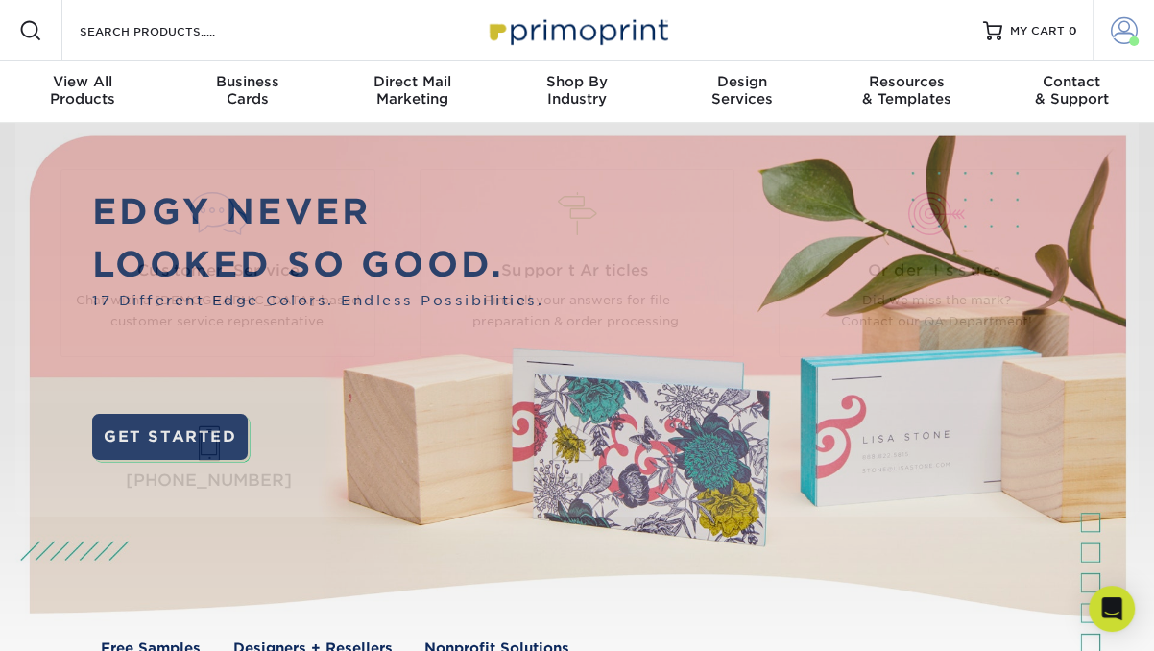
click at [1131, 27] on span at bounding box center [1123, 30] width 27 height 27
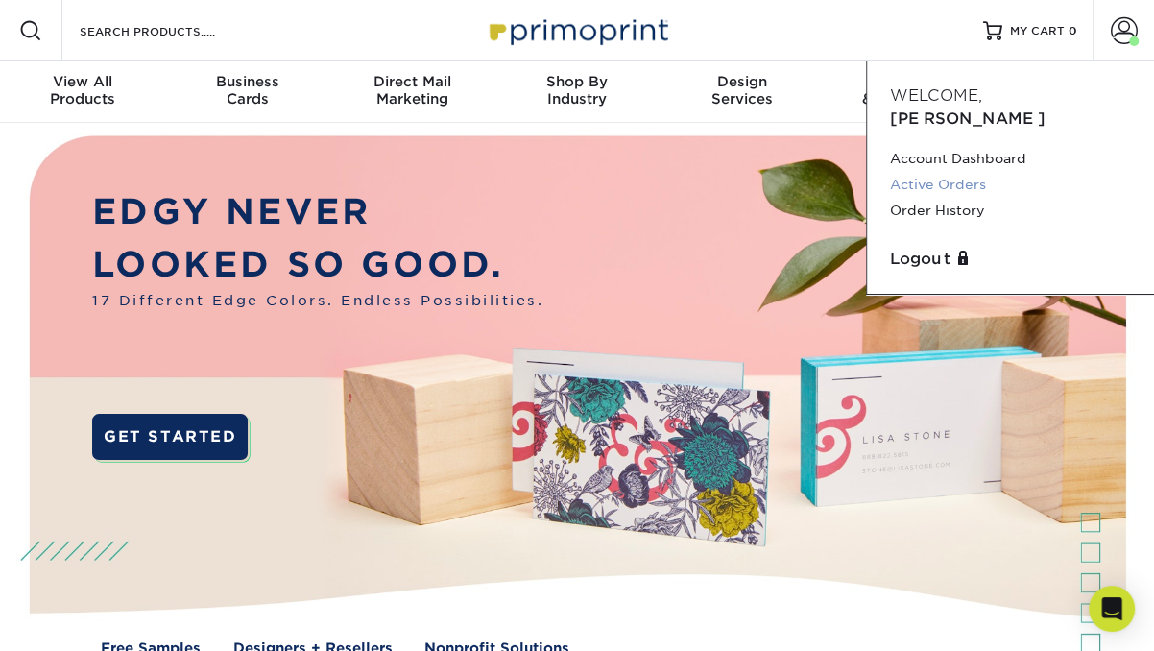
click at [948, 172] on link "Active Orders" at bounding box center [1010, 185] width 241 height 26
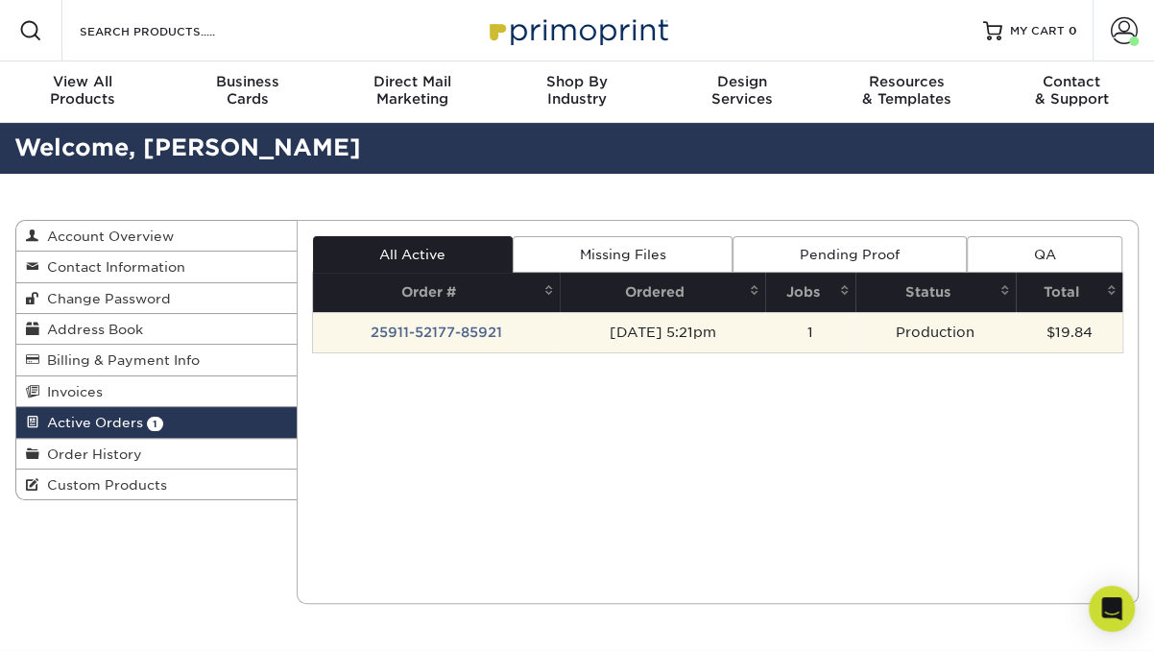
click at [1046, 332] on td "$19.84" at bounding box center [1068, 332] width 107 height 40
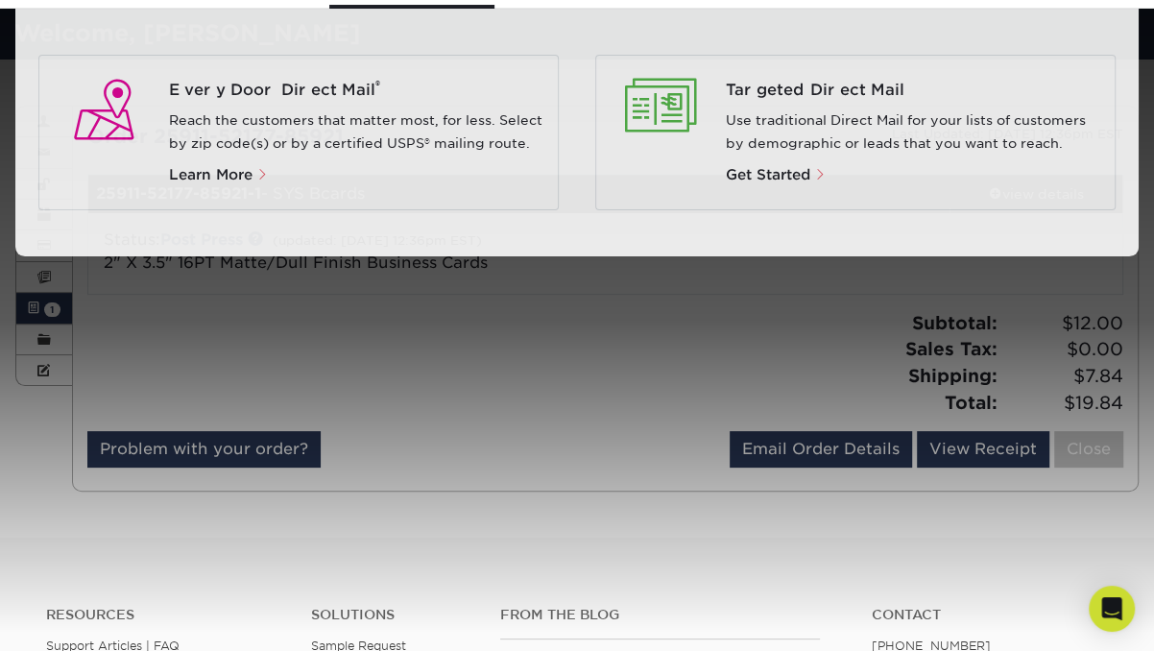
scroll to position [112, 0]
